Goal: Task Accomplishment & Management: Complete application form

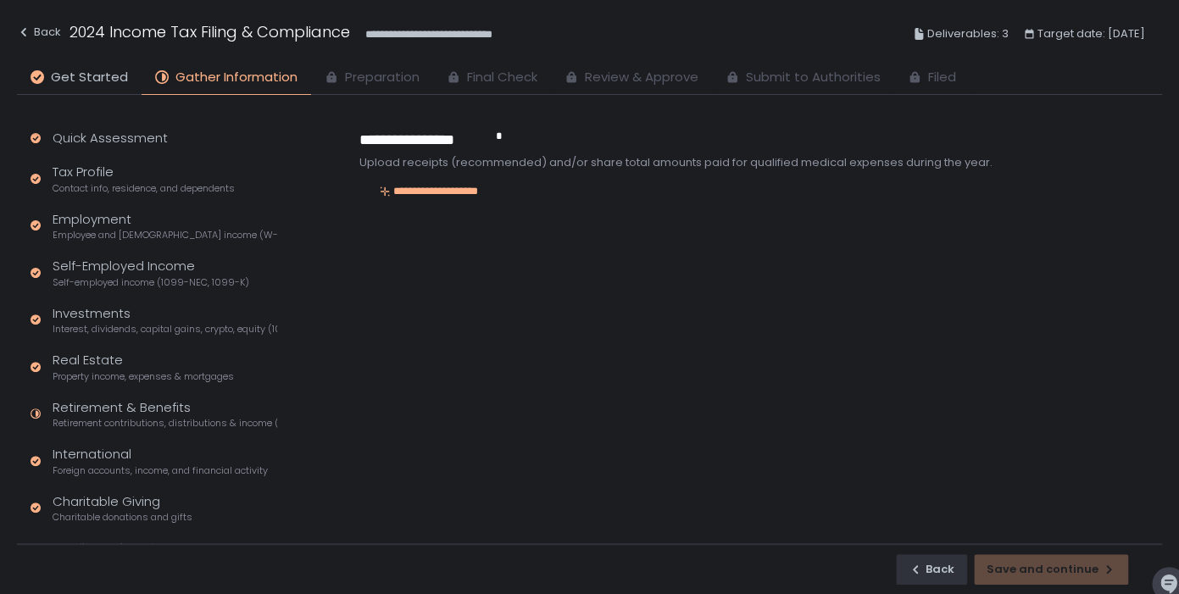
scroll to position [332, 0]
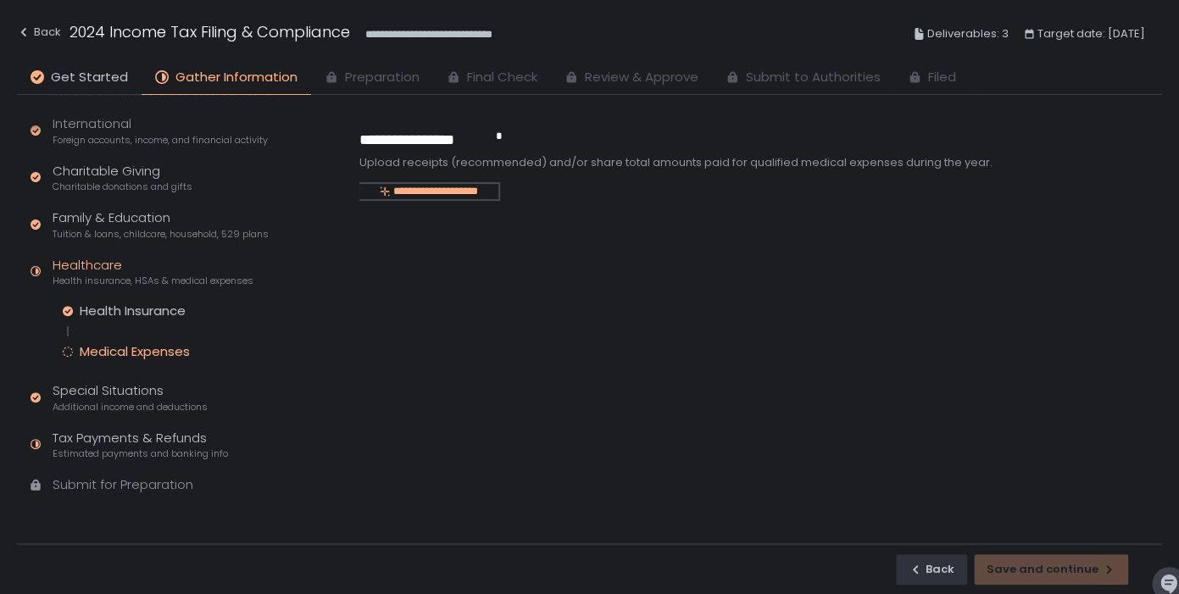
click at [456, 188] on div "**********" at bounding box center [429, 191] width 139 height 15
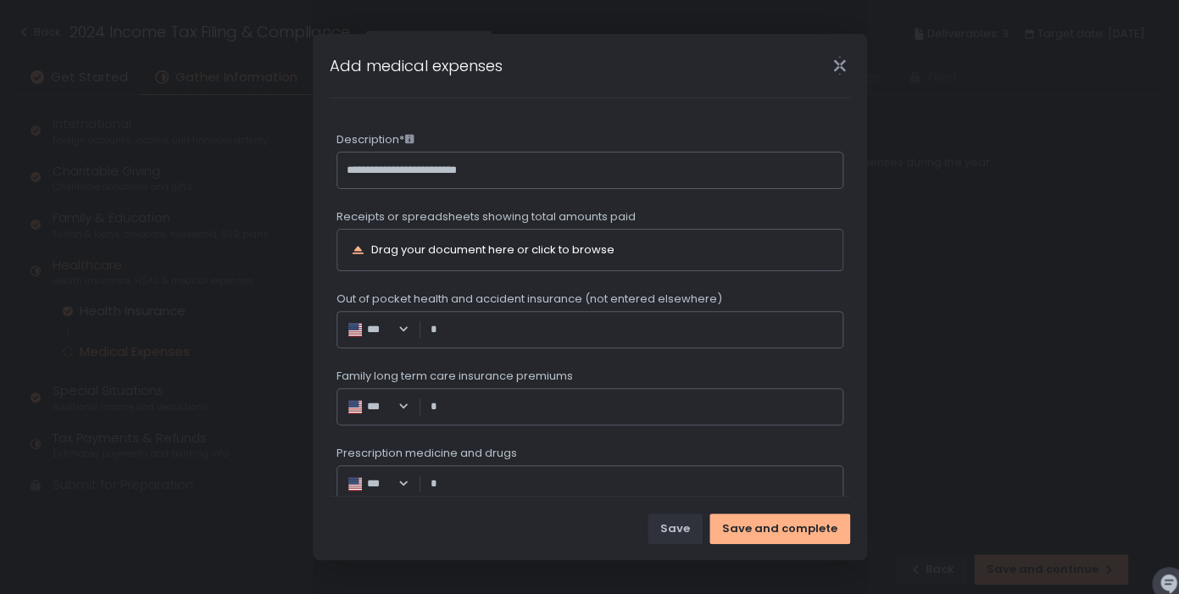
click at [845, 70] on icon "Close" at bounding box center [840, 66] width 12 height 22
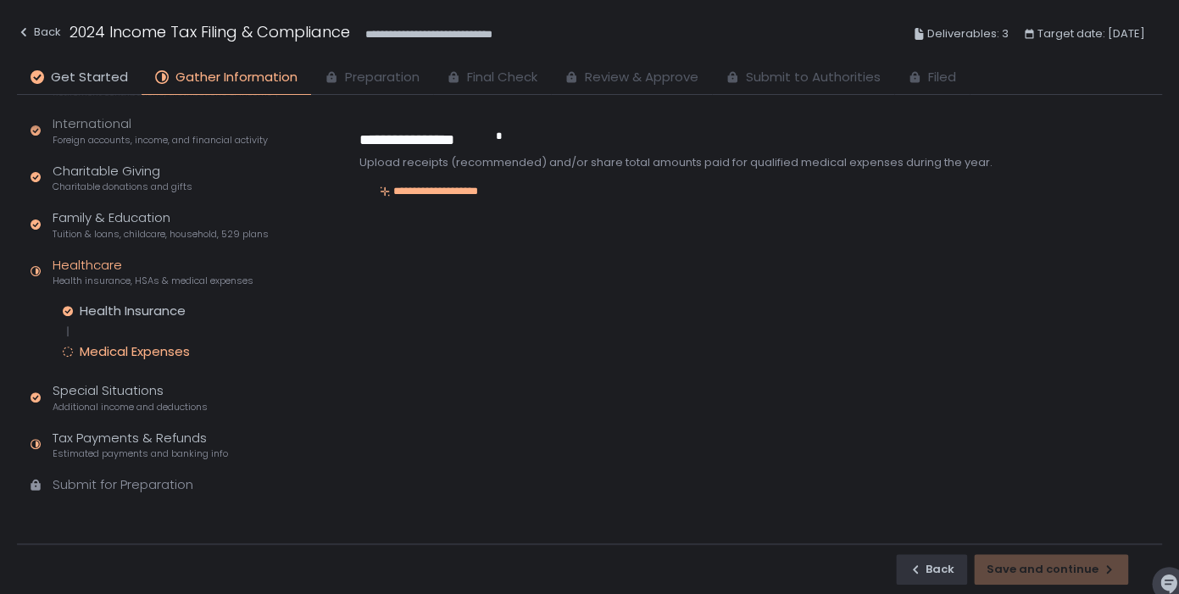
click at [177, 420] on div "Quick Assessment Tax Profile Contact info, residence, and dependents Employment…" at bounding box center [150, 154] width 267 height 780
click at [177, 439] on div "Tax Payments & Refunds Estimated payments and banking info" at bounding box center [141, 445] width 176 height 32
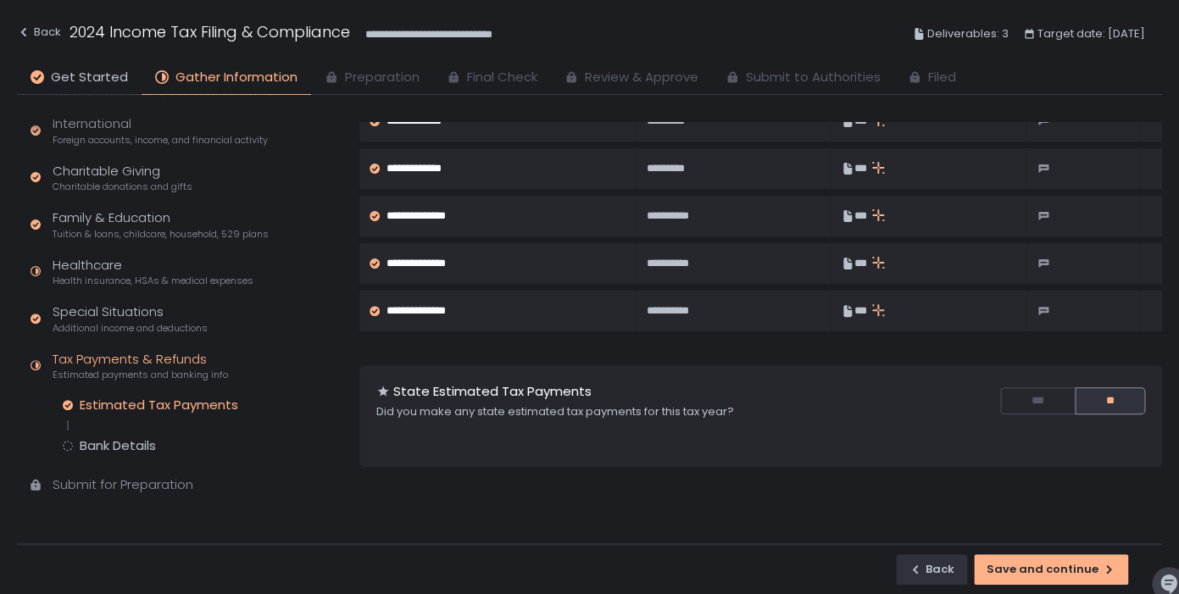
scroll to position [47, 0]
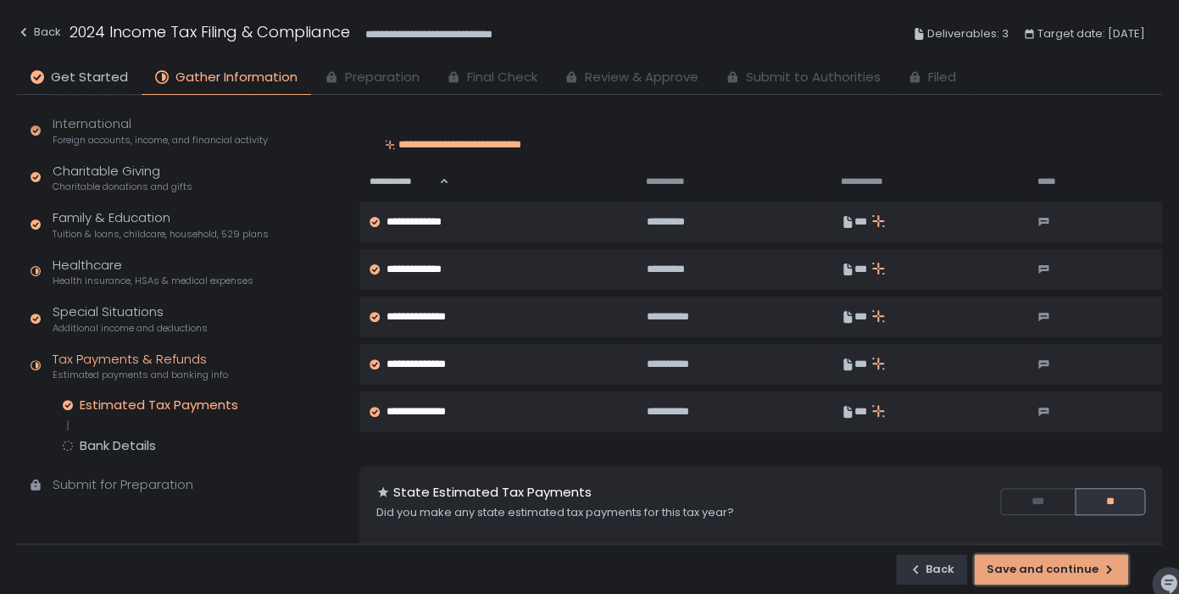
click at [1041, 564] on div "Save and continue" at bounding box center [1051, 569] width 129 height 15
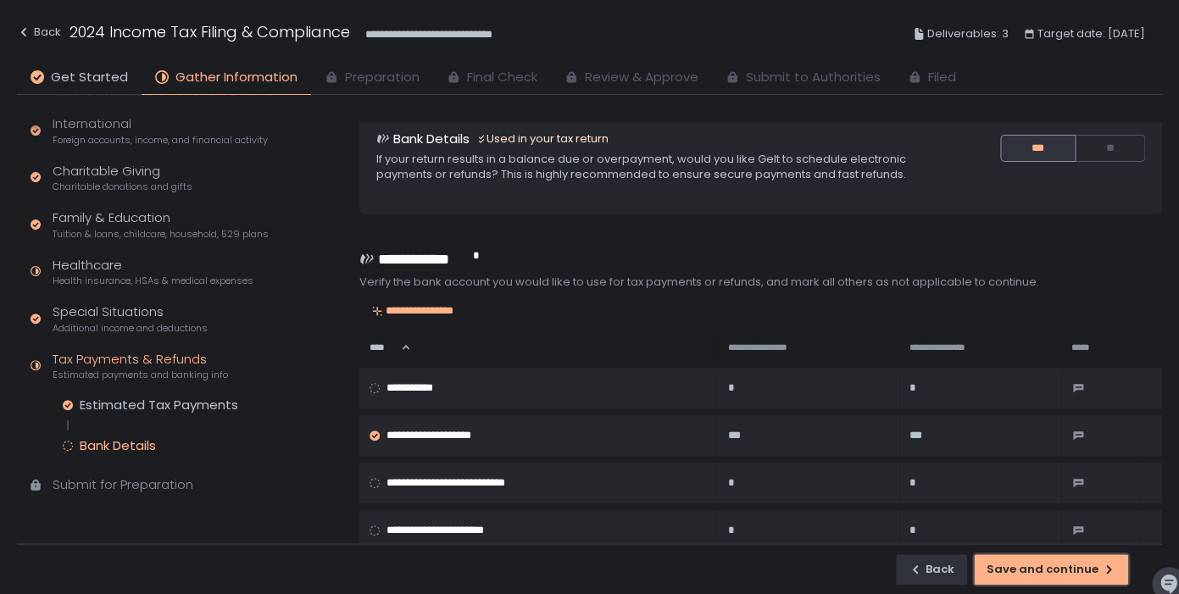
scroll to position [89, 0]
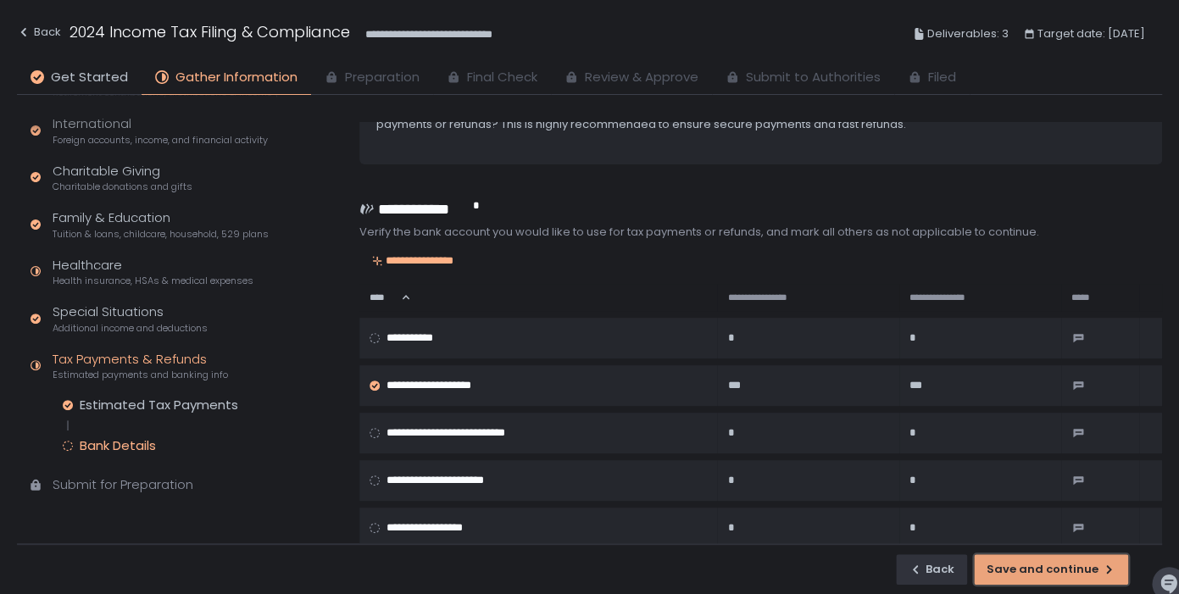
click at [1080, 560] on button "Save and continue" at bounding box center [1051, 570] width 154 height 31
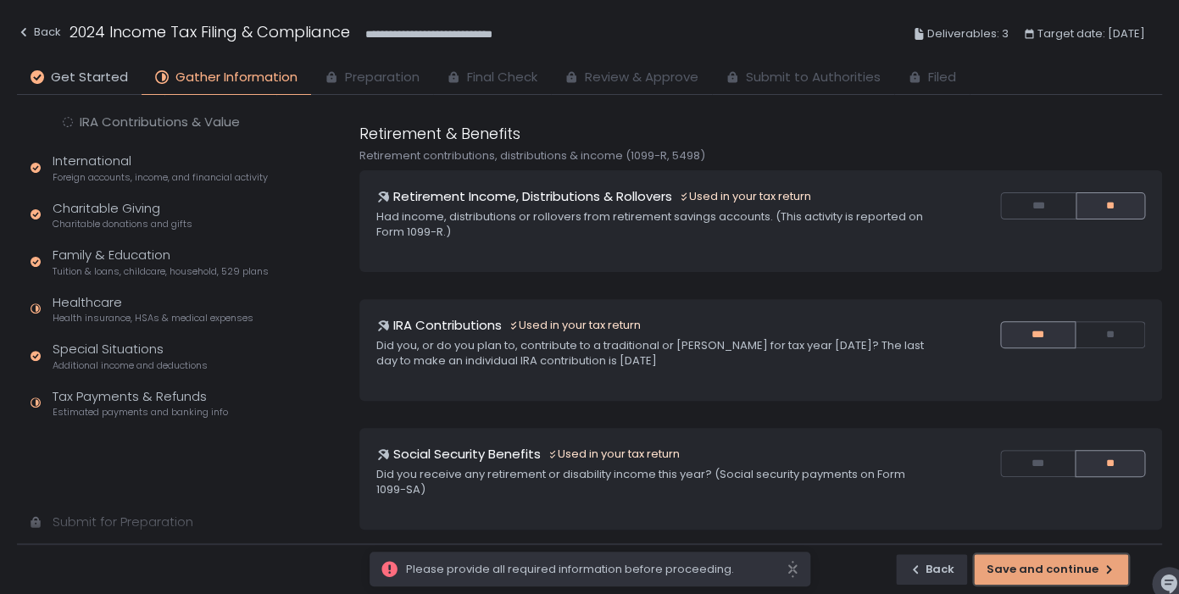
scroll to position [291, 0]
